Goal: Find specific page/section: Find specific page/section

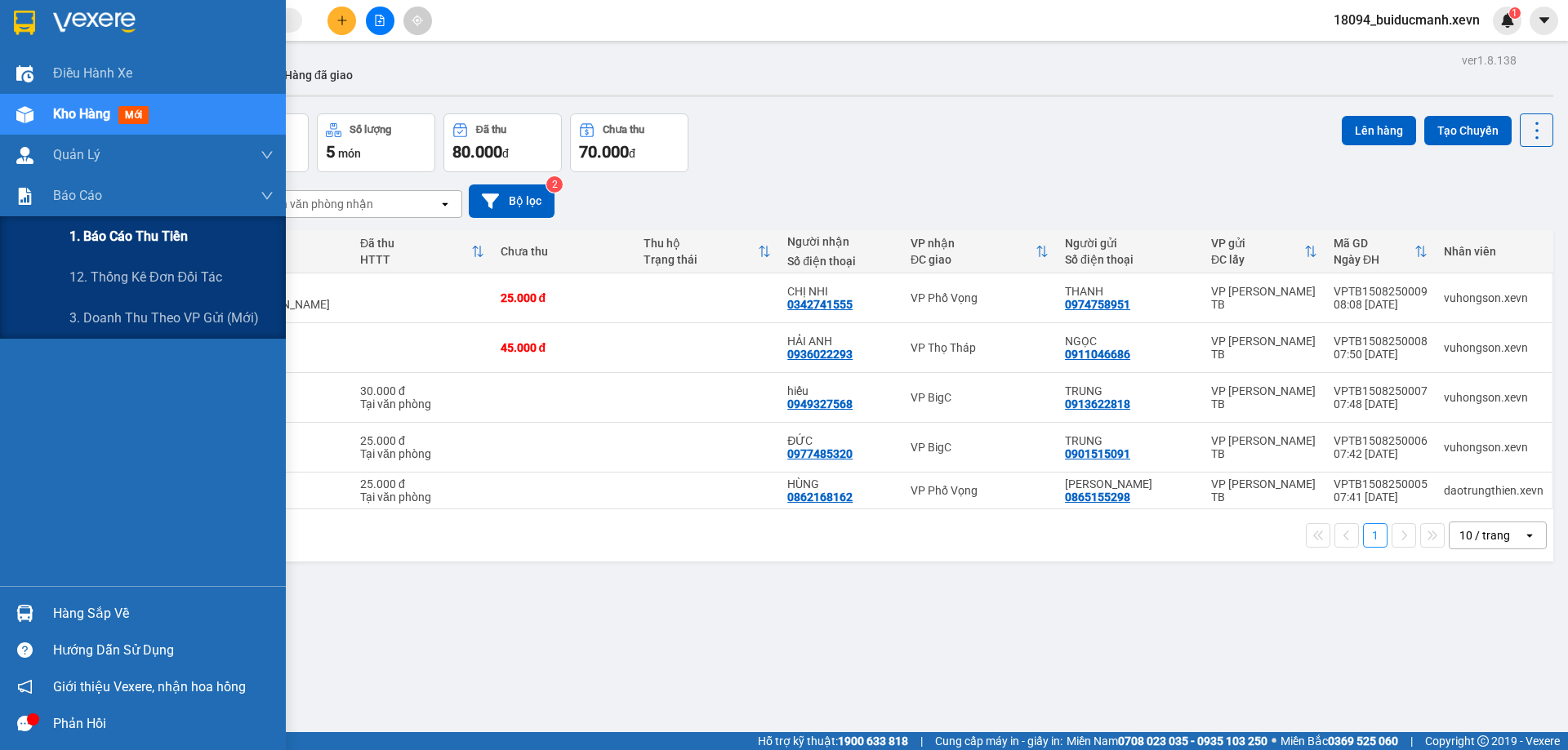
click at [76, 235] on span "1. Báo cáo thu tiền" at bounding box center [129, 236] width 119 height 21
